Goal: Transaction & Acquisition: Purchase product/service

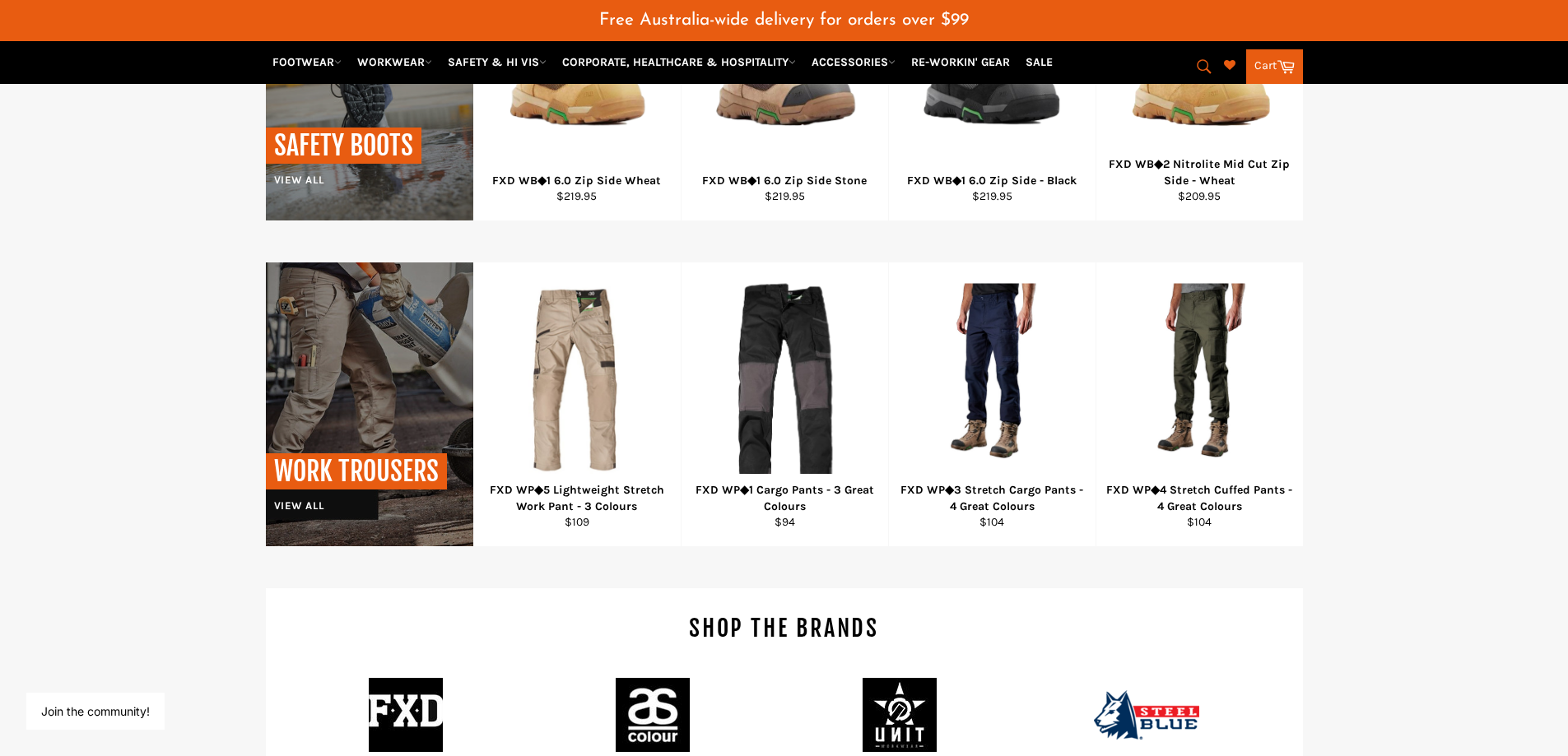
scroll to position [1480, 0]
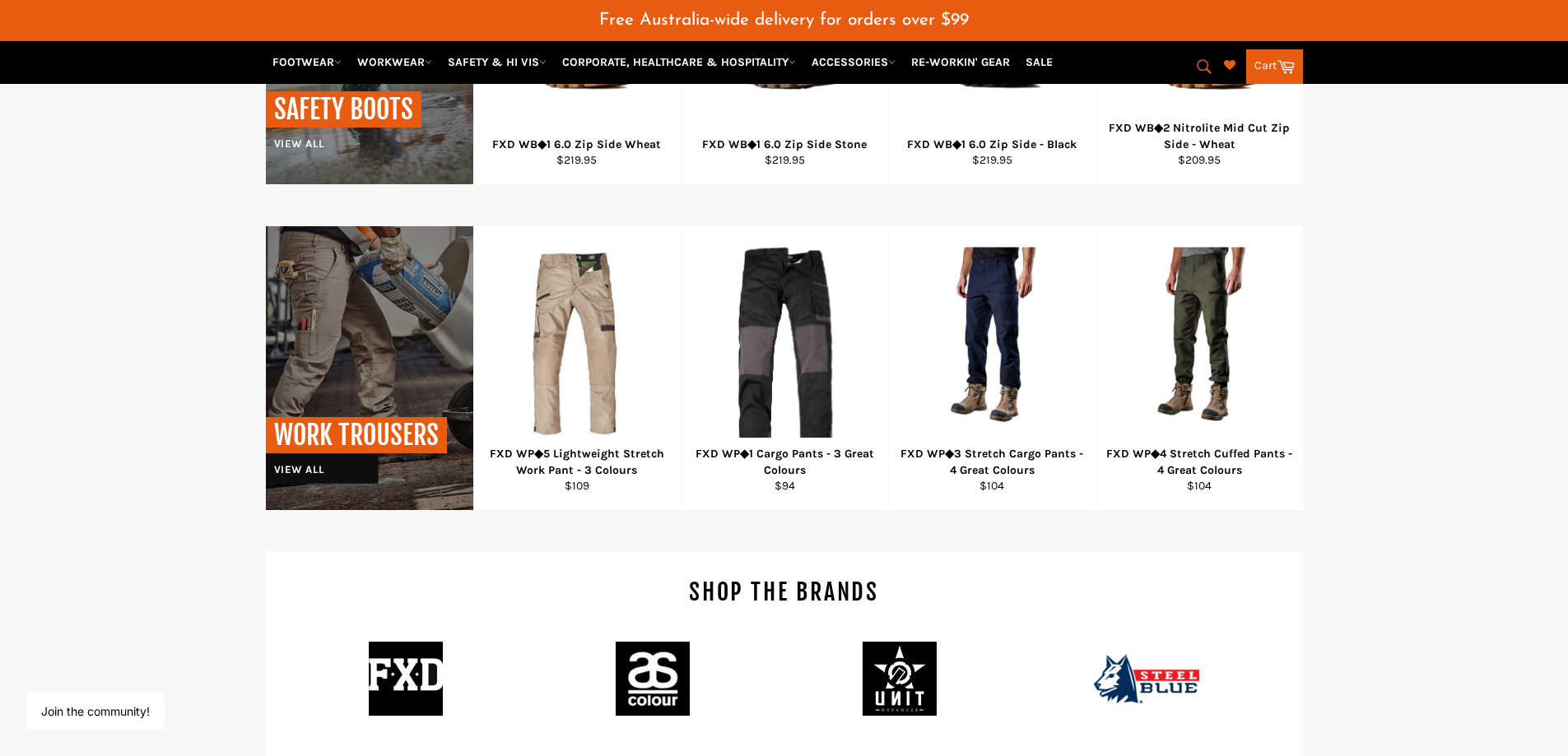
click at [1395, 432] on div "WORK TROUSERS View all FXD WP◆5 Lightweight Stretch Work Pant - 3 Colours Regul…" at bounding box center [784, 368] width 1568 height 285
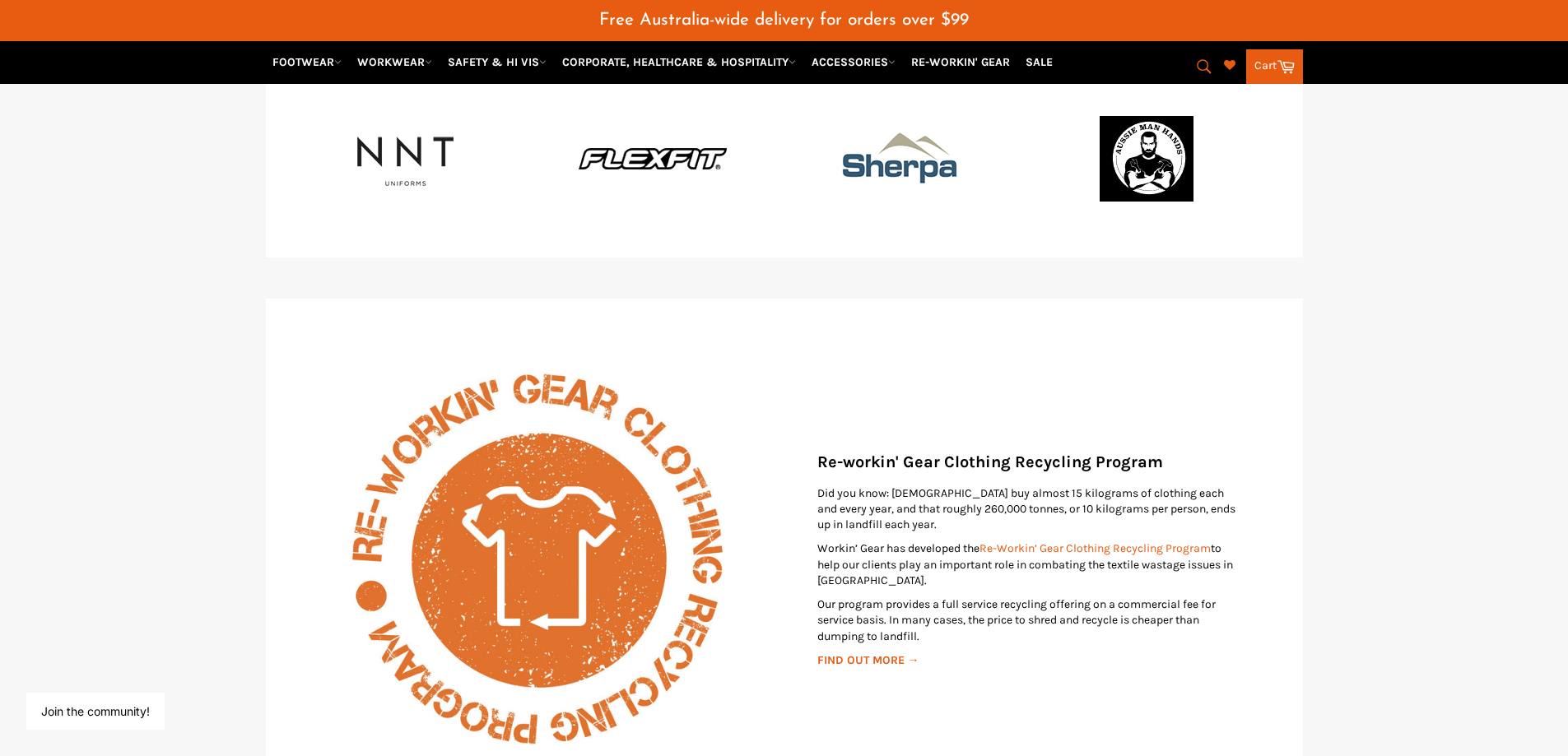
scroll to position [2633, 0]
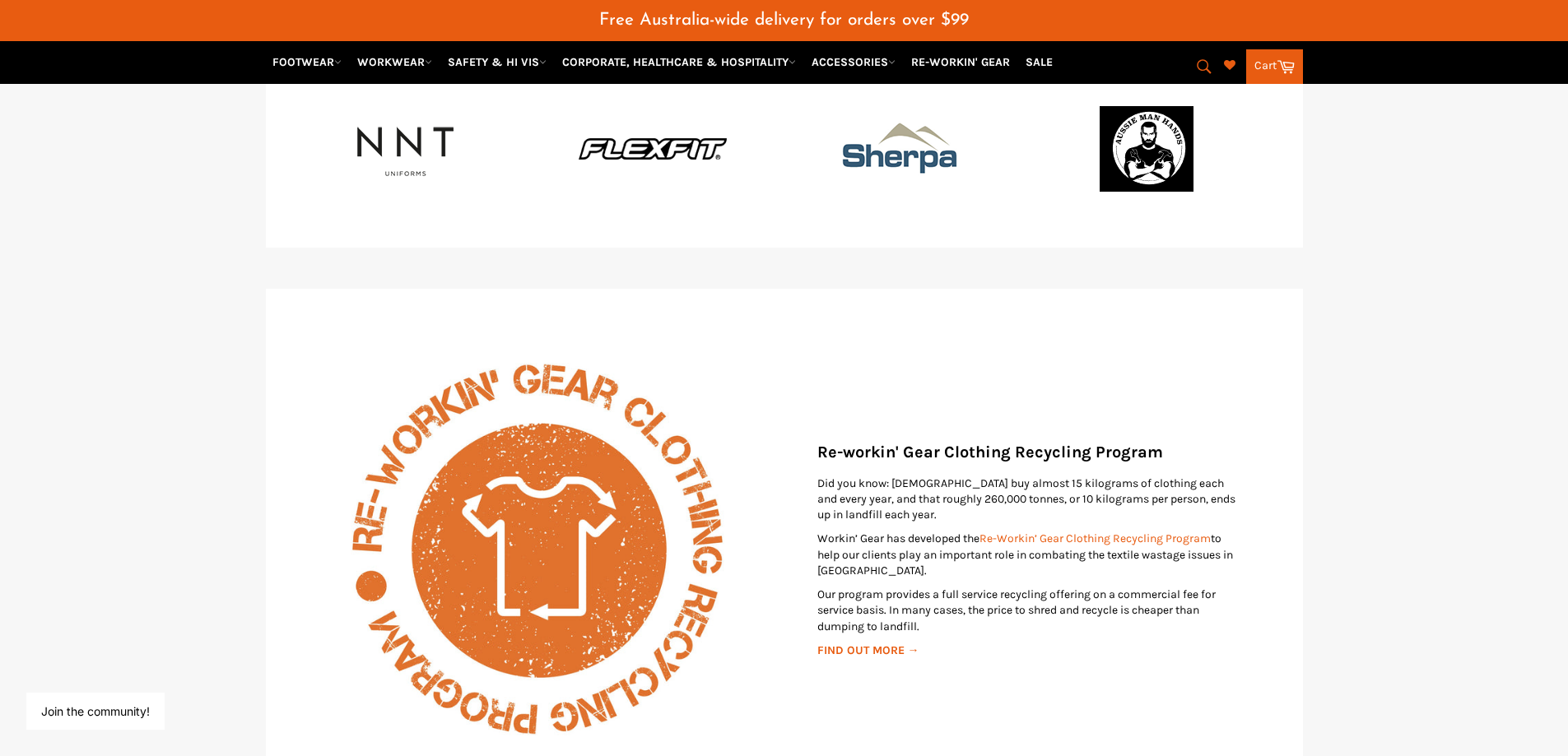
click at [1432, 432] on div "Re-workin' Gear Clothing Recycling Program Did you know: [DEMOGRAPHIC_DATA] buy…" at bounding box center [784, 549] width 1568 height 522
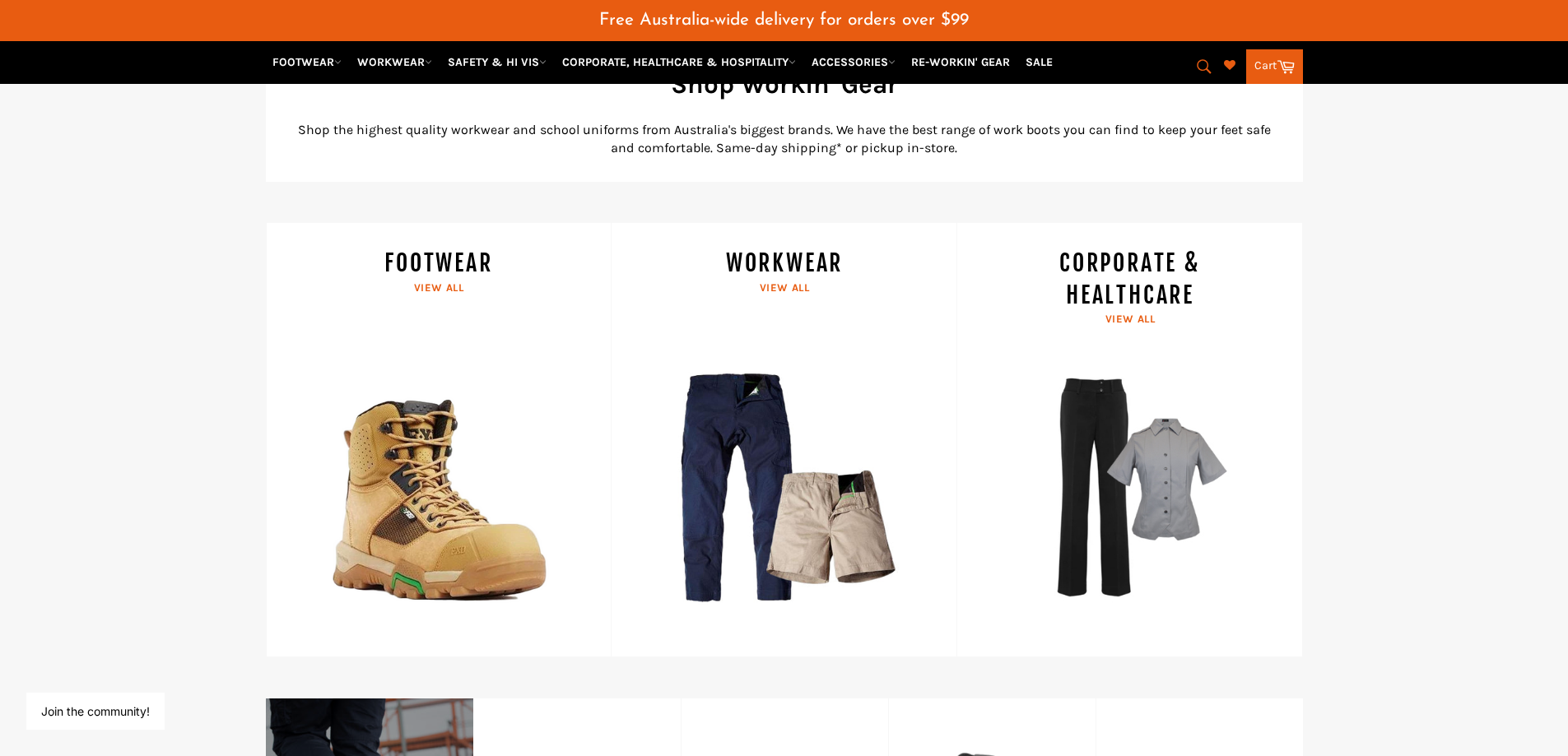
scroll to position [0, 0]
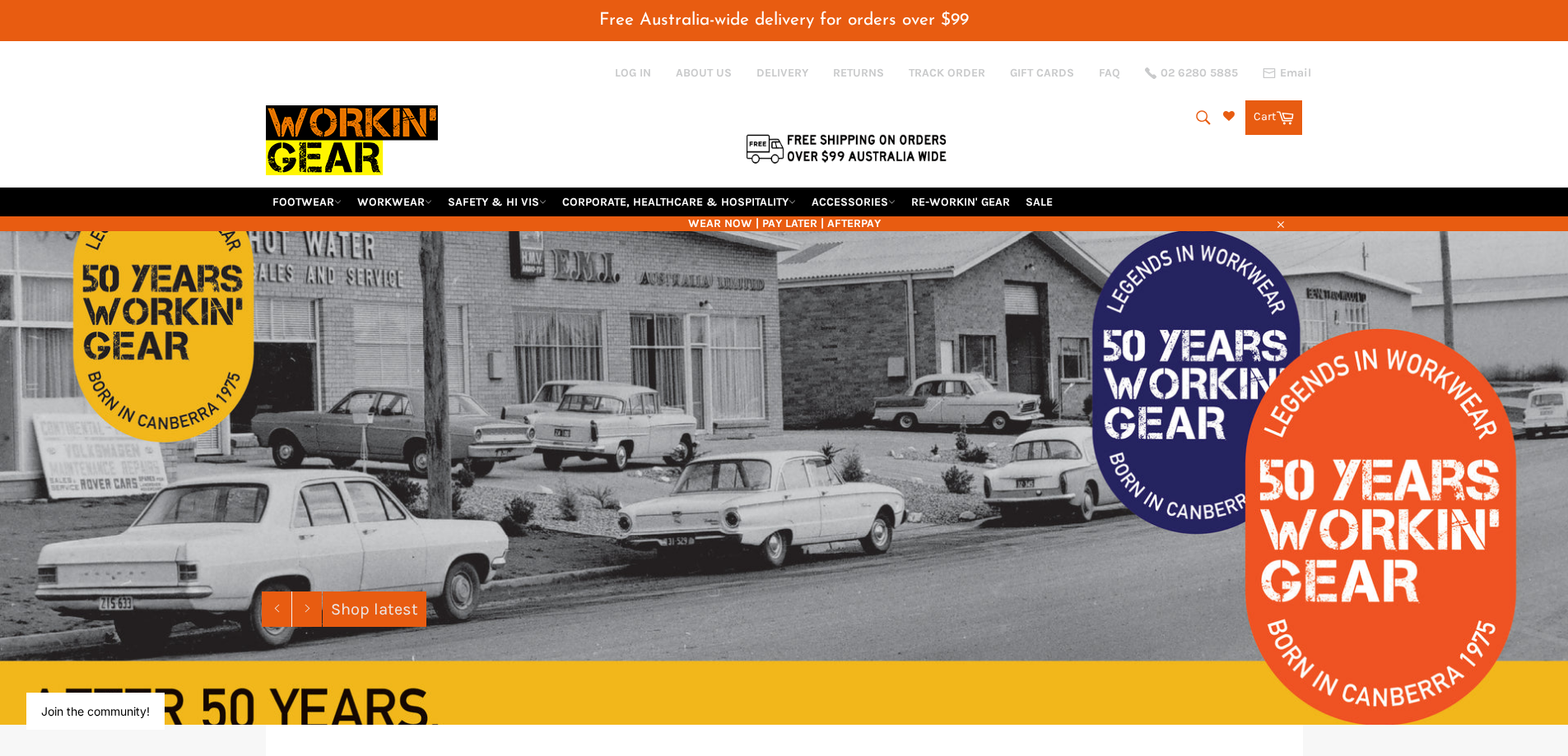
drag, startPoint x: 1452, startPoint y: 321, endPoint x: 1373, endPoint y: 17, distance: 314.1
click at [431, 206] on link "WORKWEAR" at bounding box center [395, 202] width 88 height 29
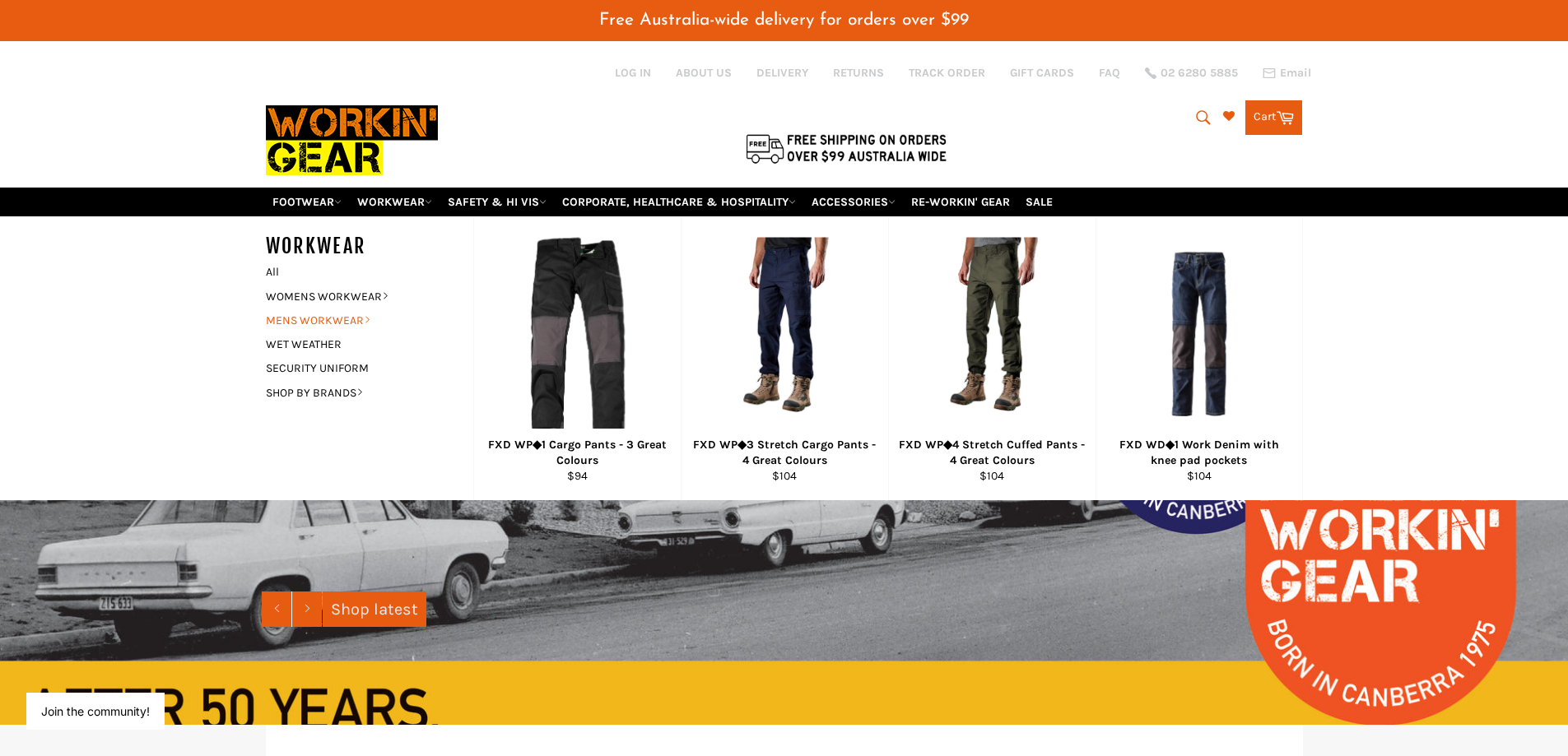
click at [312, 317] on link "MENS WORKWEAR" at bounding box center [357, 320] width 199 height 24
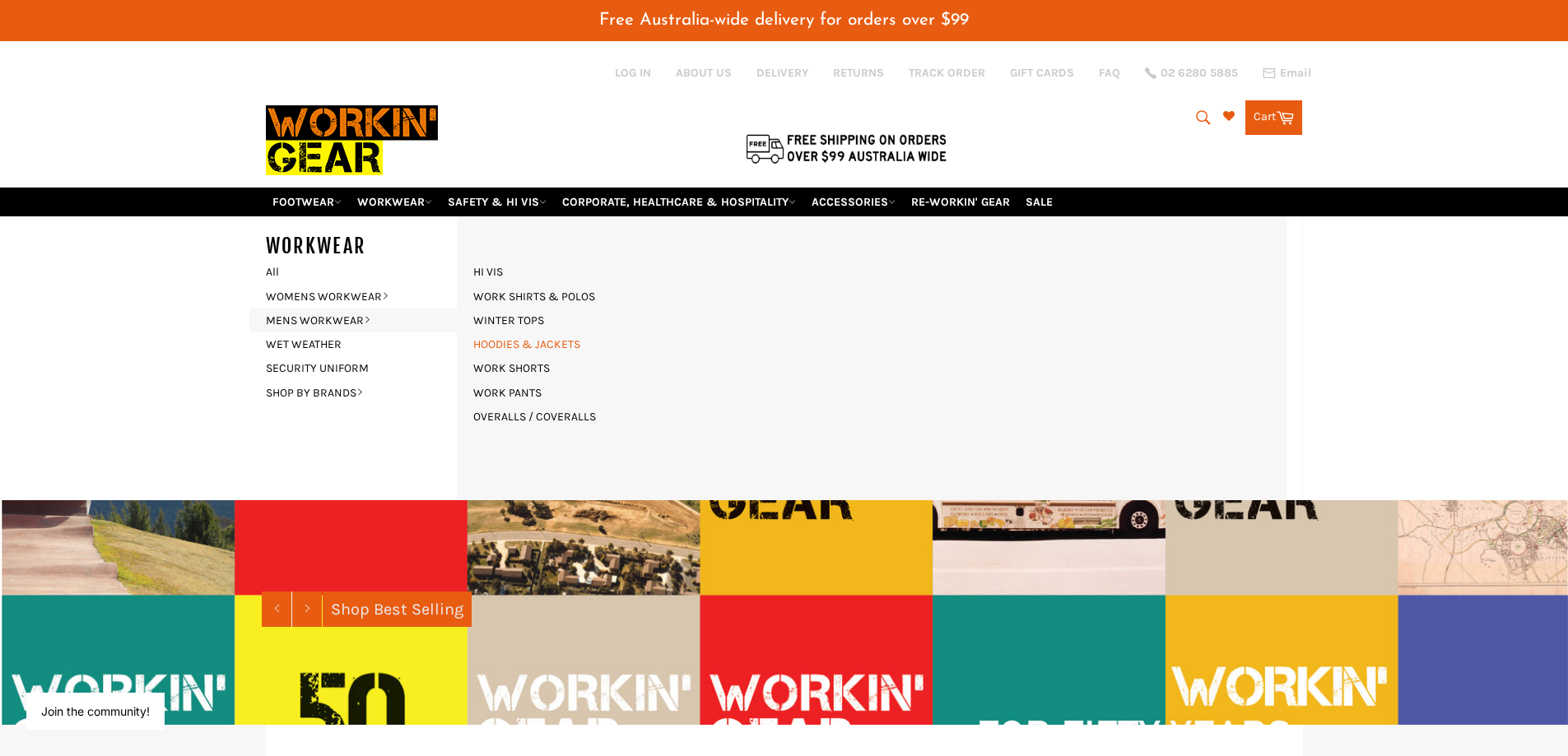
click at [562, 344] on link "HOODIES & JACKETS" at bounding box center [526, 344] width 124 height 24
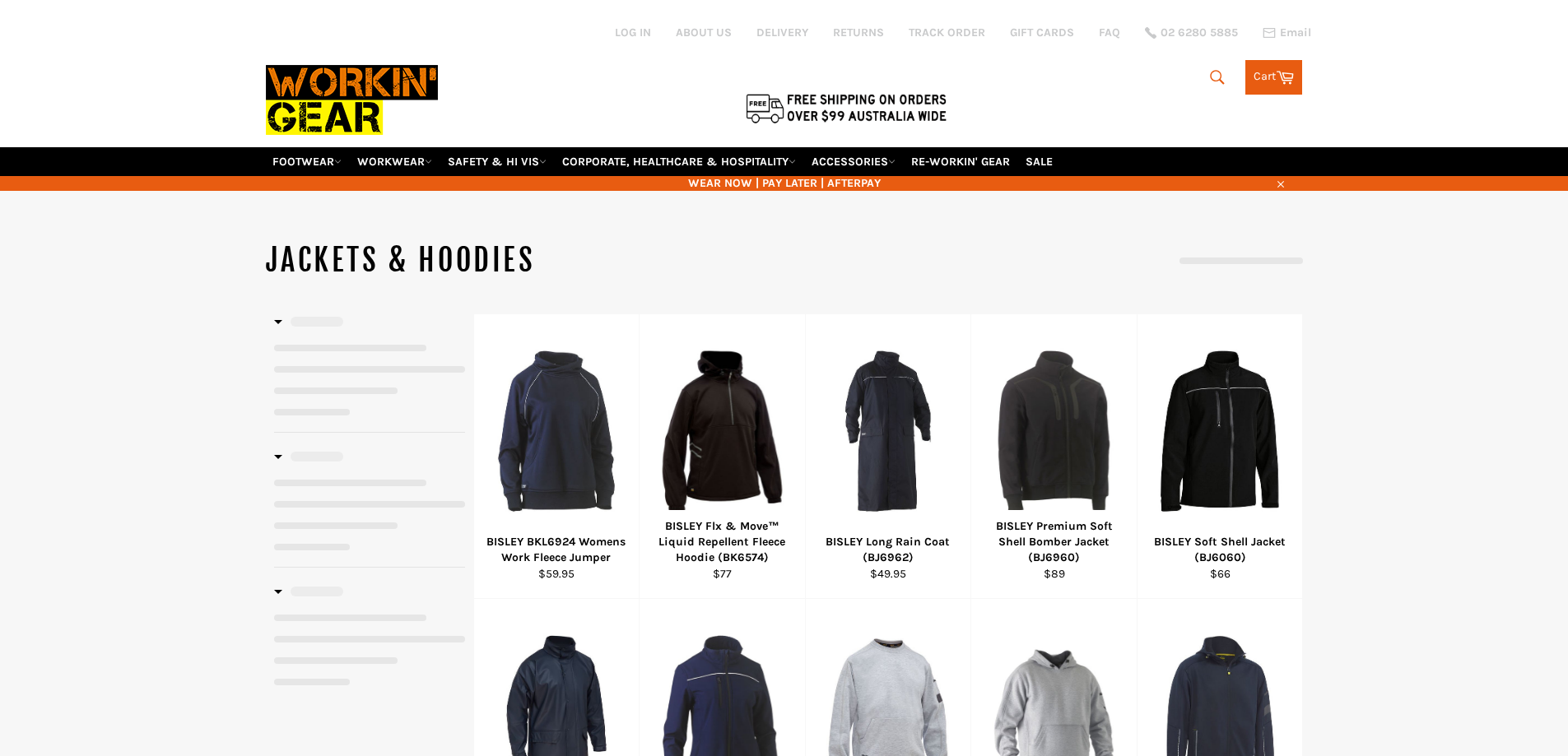
select select "**********"
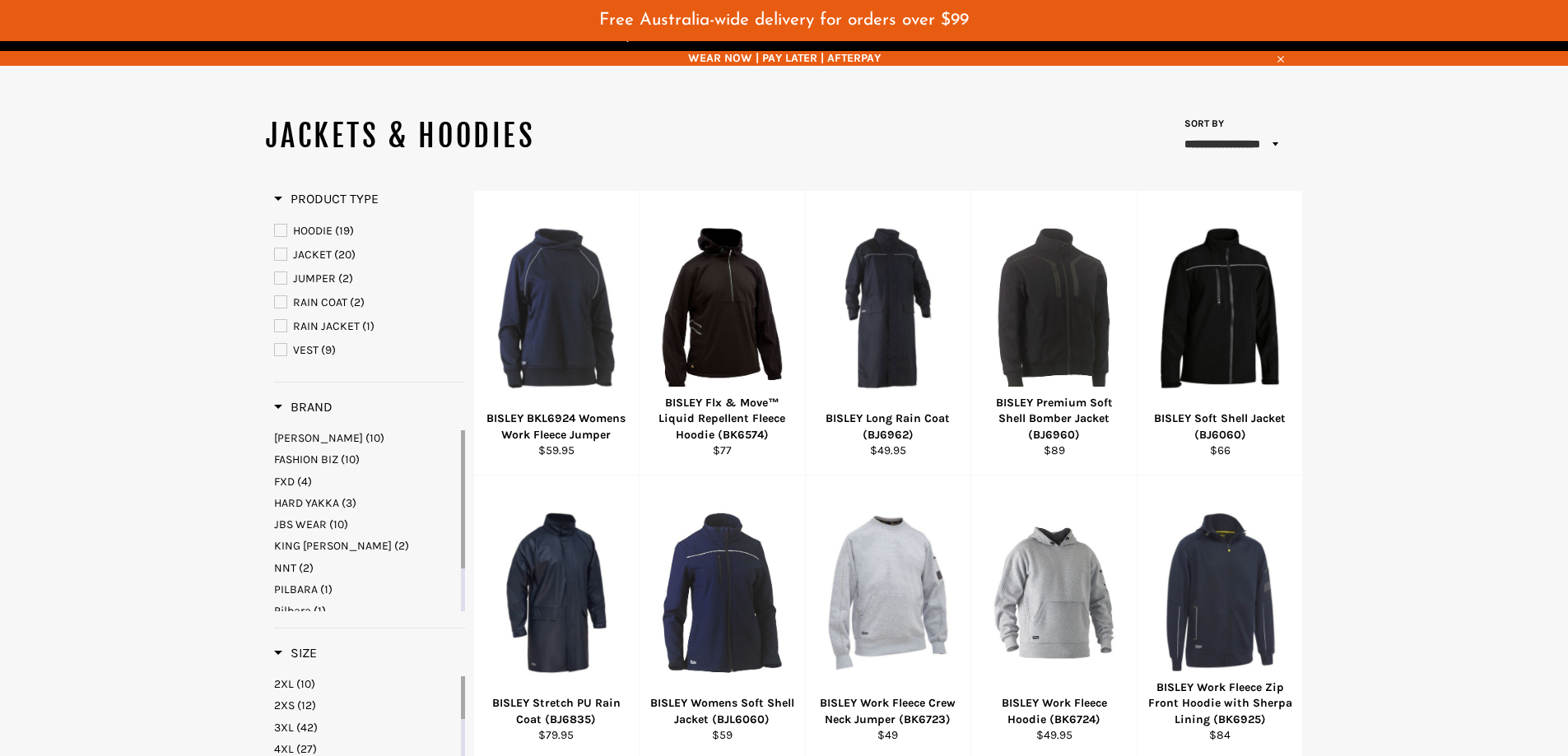
scroll to position [123, 0]
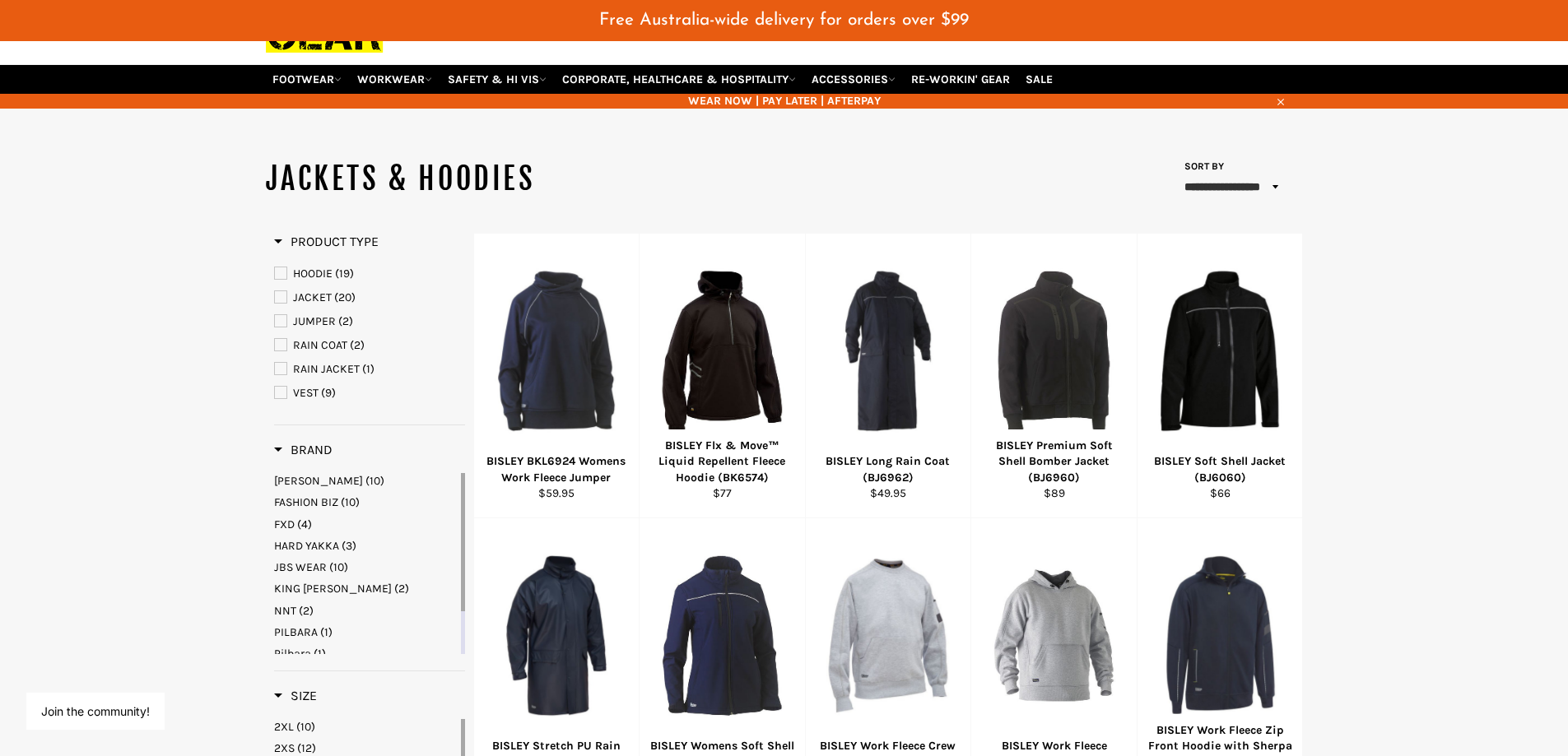
click at [283, 299] on span "JACKET" at bounding box center [280, 296] width 11 height 11
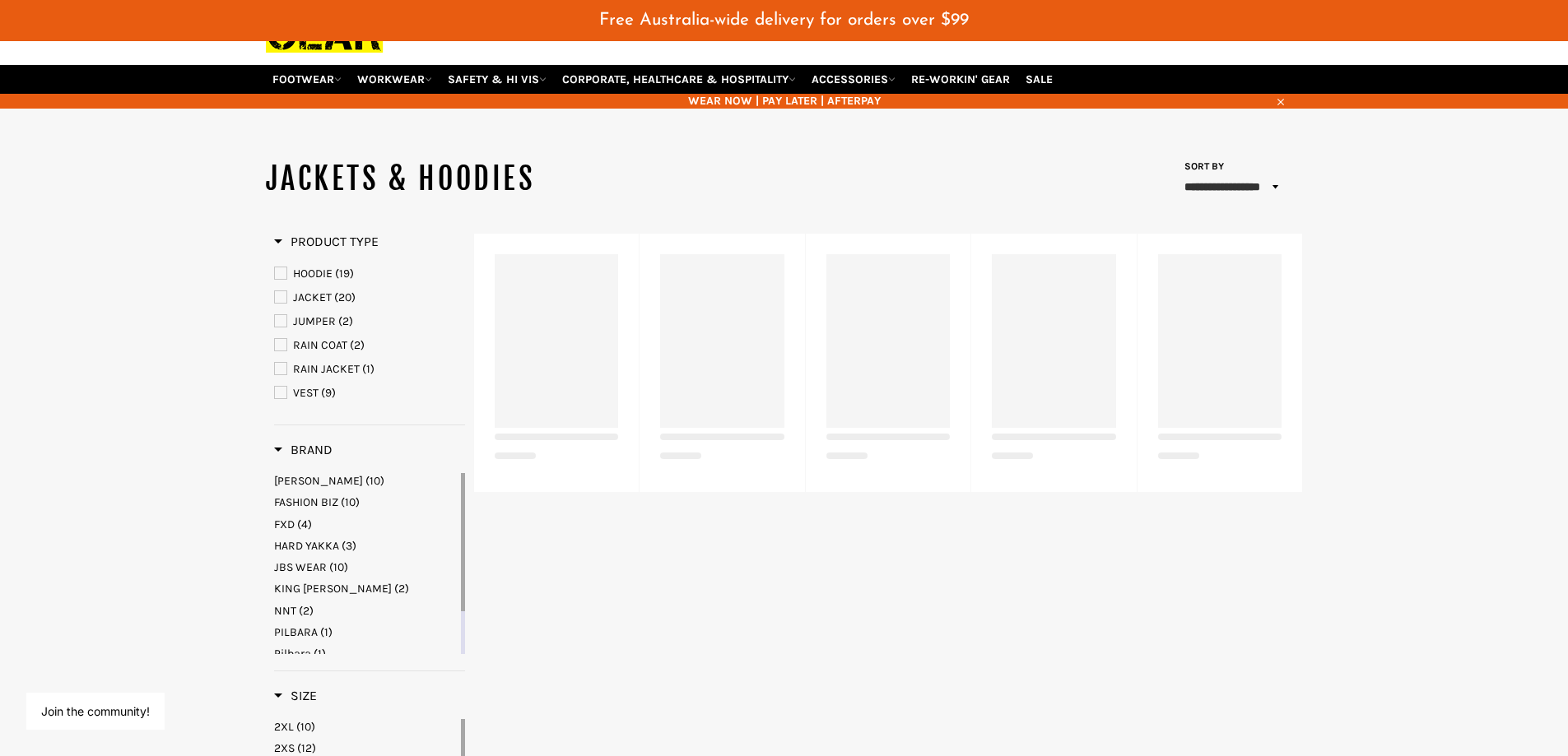
select select "**********"
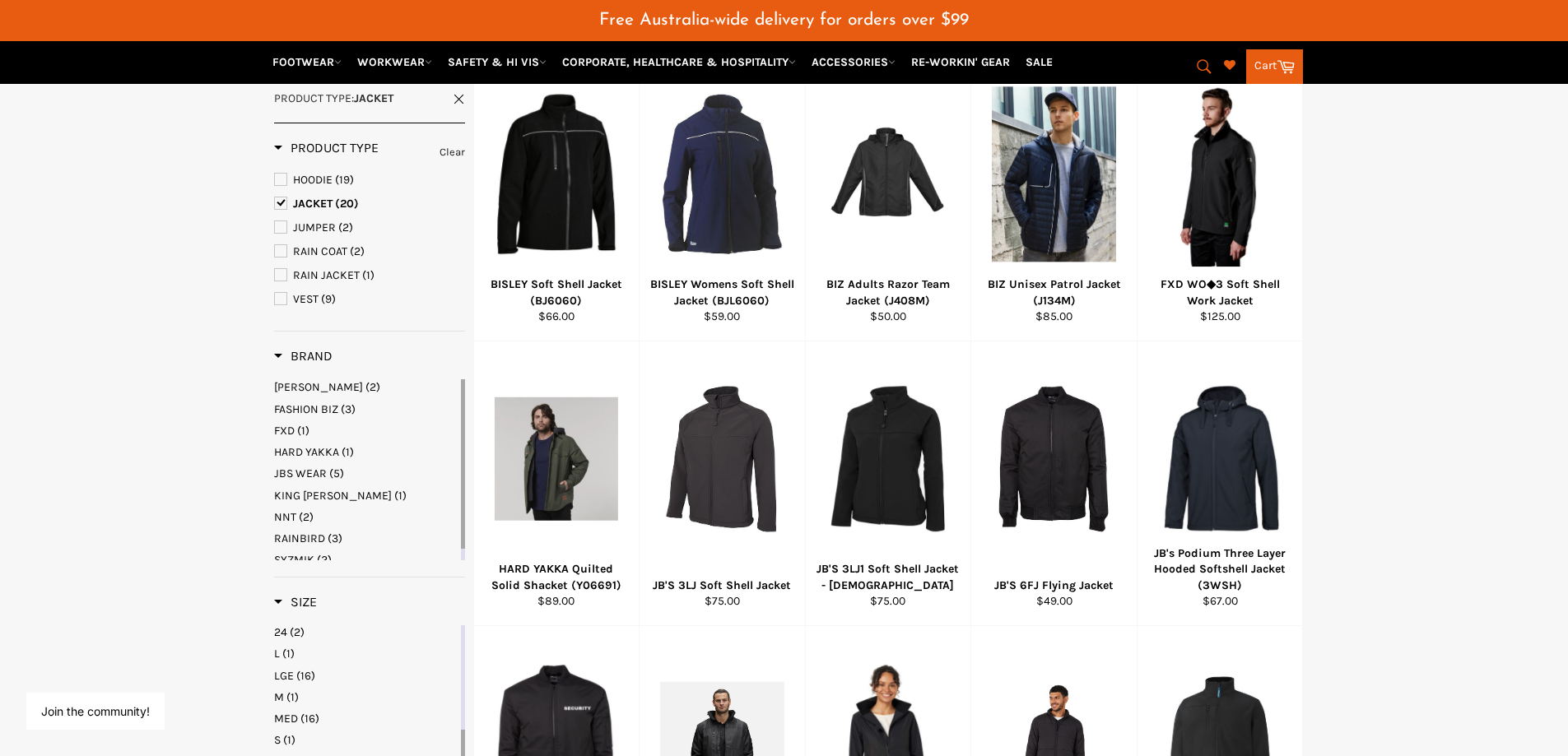
scroll to position [287, 0]
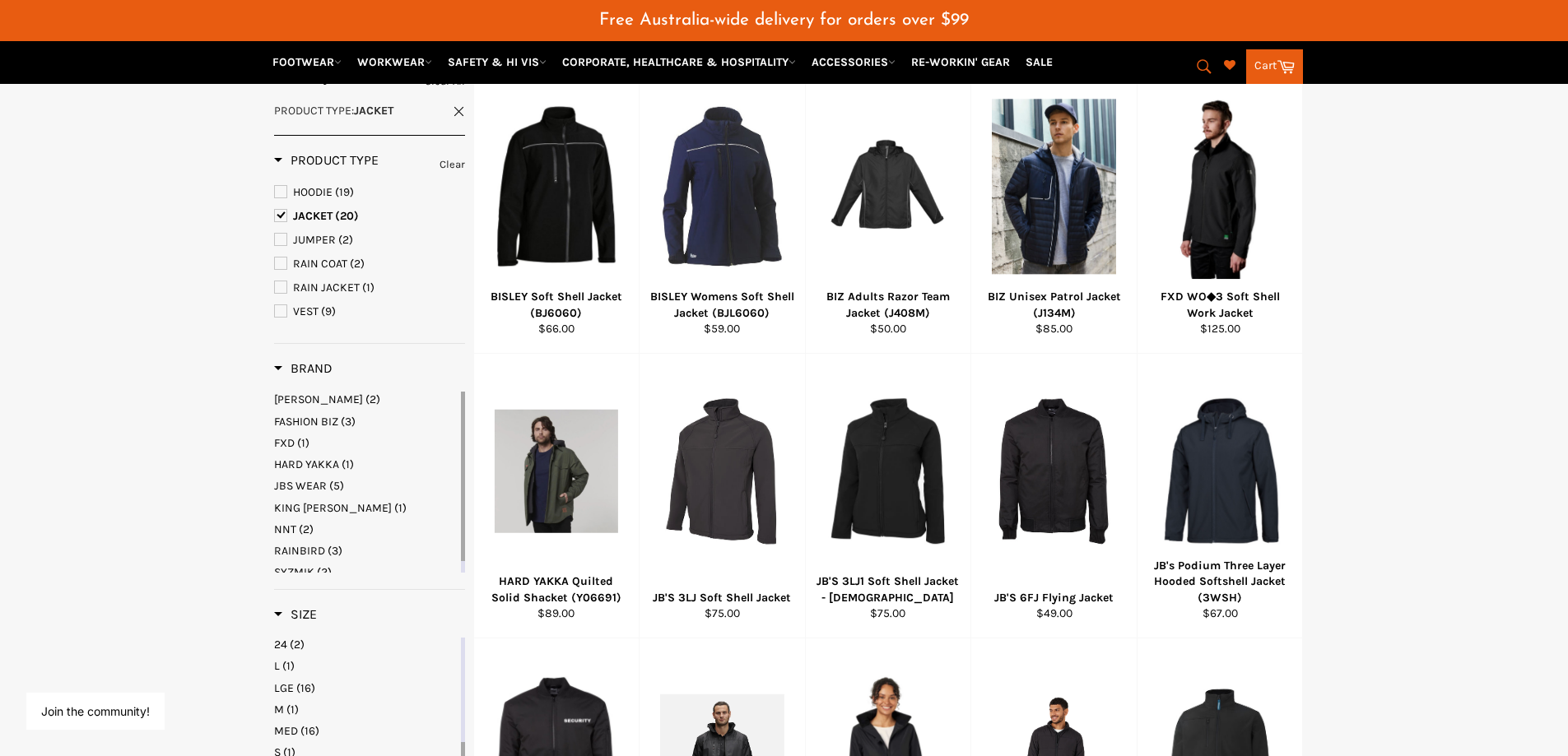
click at [1400, 503] on main "**********" at bounding box center [784, 637] width 1568 height 1288
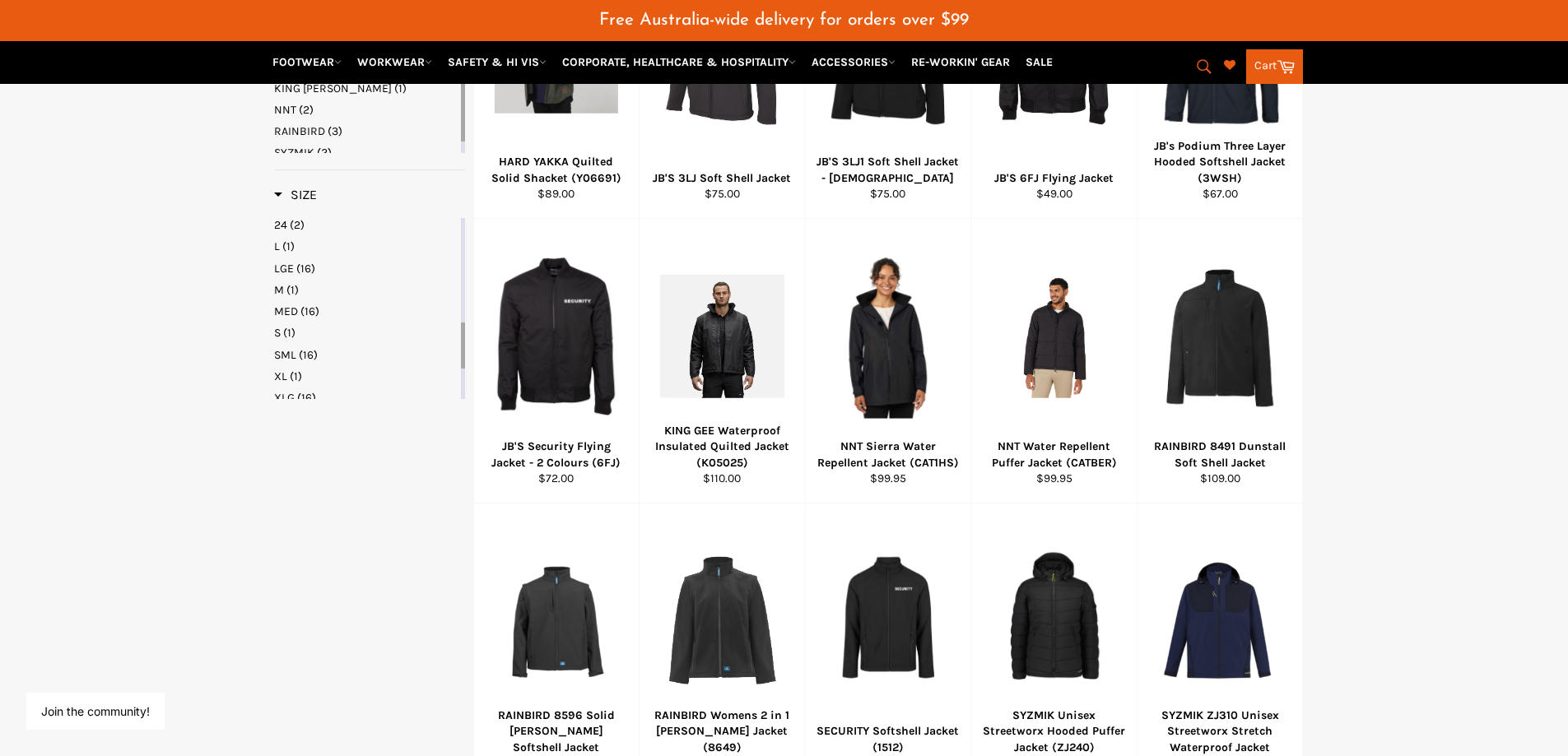
scroll to position [781, 0]
